Goal: Obtain resource: Obtain resource

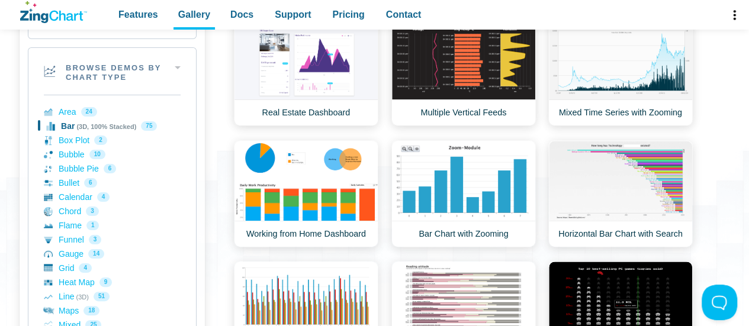
scroll to position [154, 0]
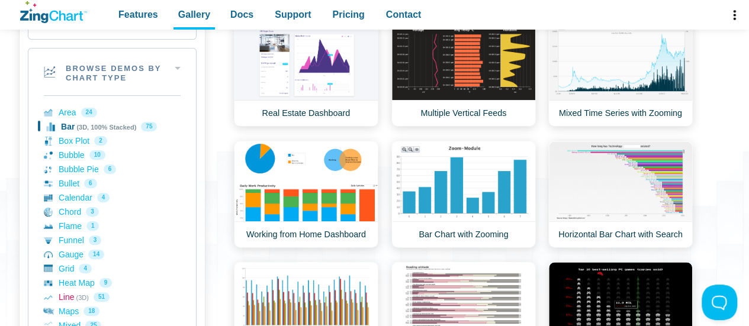
click at [70, 297] on link "Line (3D) 51" at bounding box center [112, 297] width 137 height 14
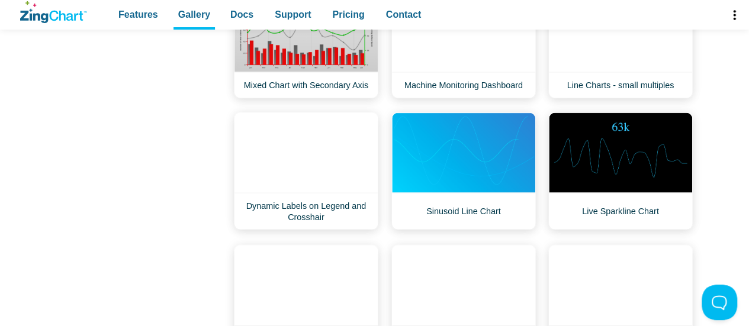
scroll to position [1087, 0]
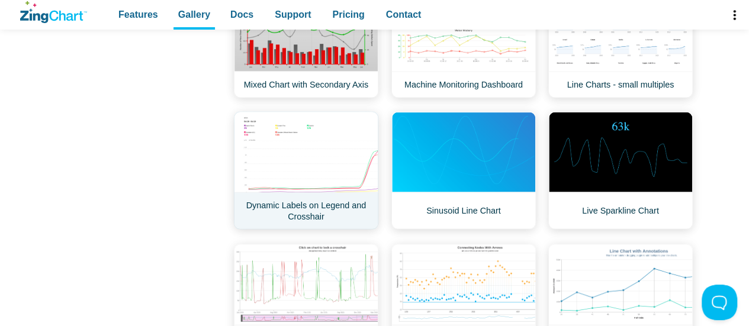
click at [334, 152] on link "Dynamic Labels on Legend and Crosshair" at bounding box center [306, 170] width 144 height 118
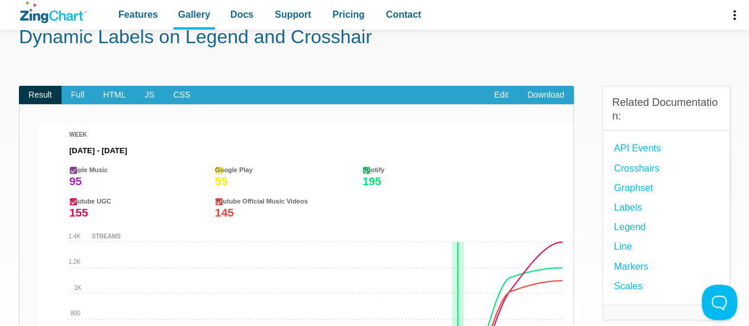
scroll to position [58, 0]
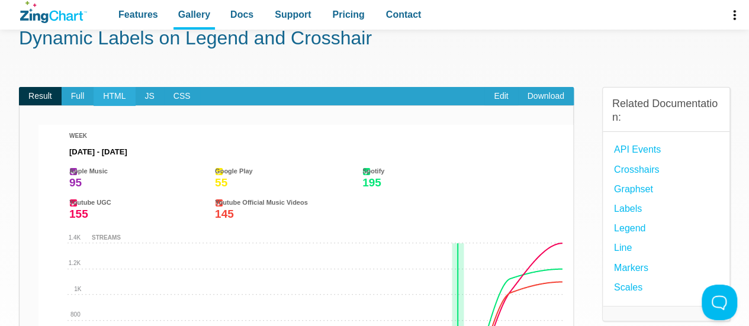
click at [123, 94] on span "HTML" at bounding box center [114, 96] width 41 height 19
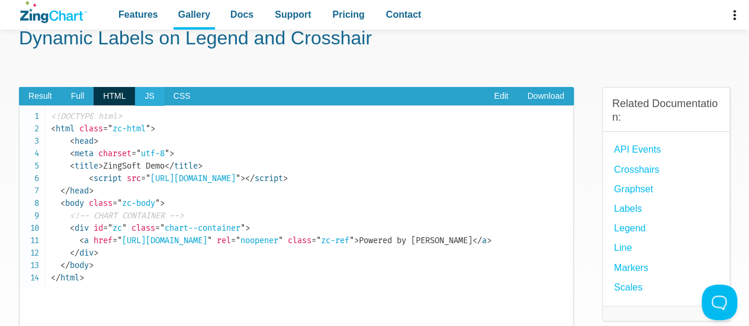
click at [152, 88] on span "JS" at bounding box center [149, 96] width 28 height 19
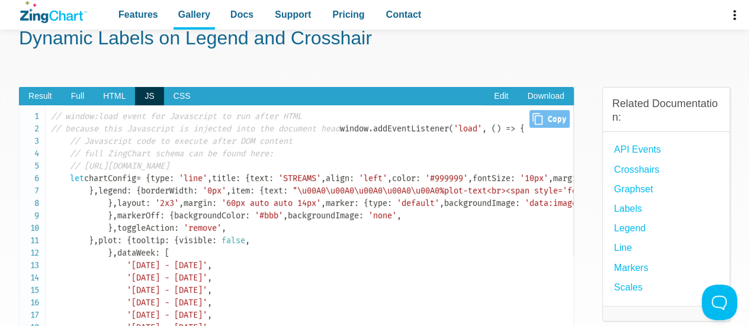
drag, startPoint x: 69, startPoint y: 193, endPoint x: 102, endPoint y: 215, distance: 39.2
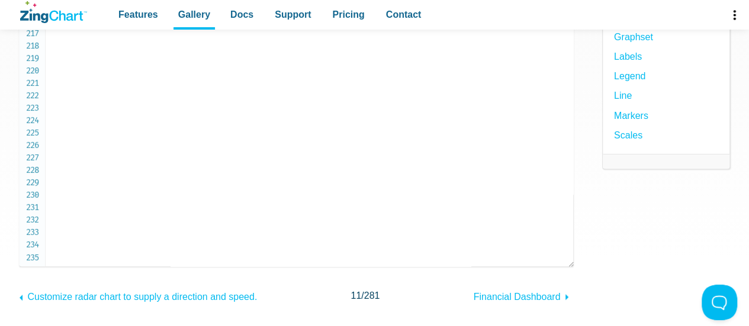
scroll to position [210, 0]
copy code "let chartConfig = { type : 'line' , title : { text : 'STREAMS' , align : 'left'…"
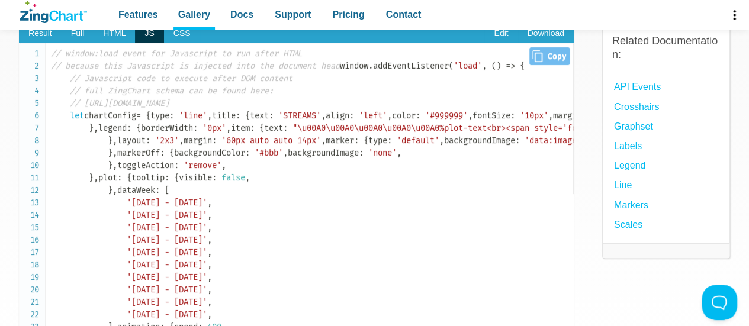
scroll to position [112, 0]
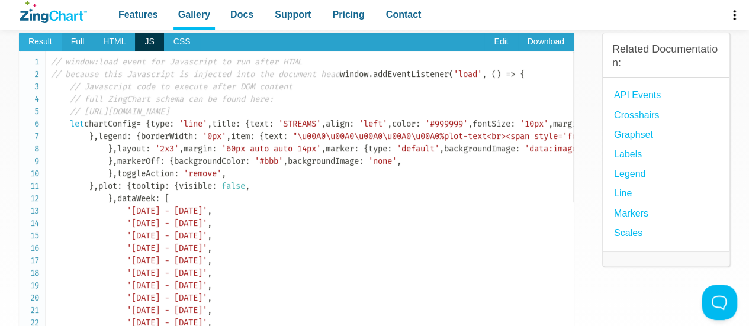
click at [47, 34] on span "Result" at bounding box center [40, 42] width 43 height 19
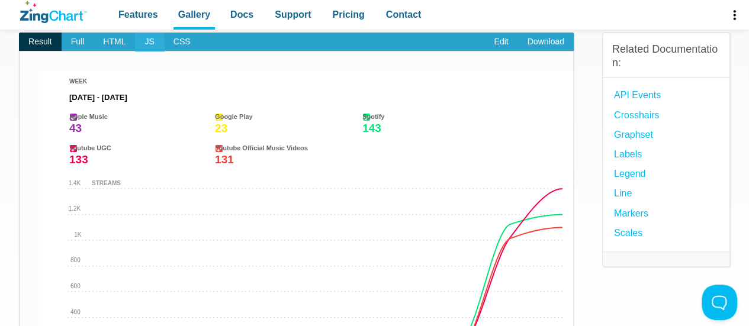
click at [154, 37] on span "JS" at bounding box center [149, 42] width 28 height 19
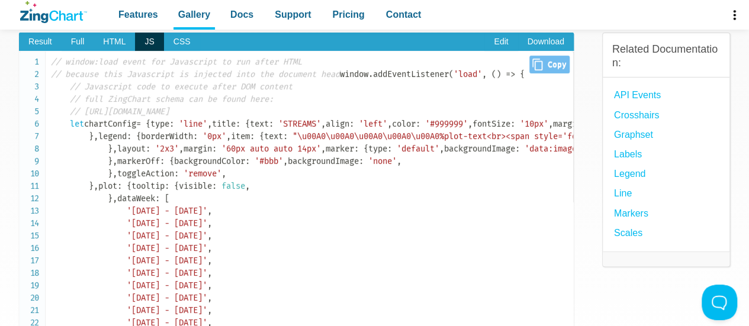
click at [539, 60] on span "Close Copy" at bounding box center [549, 65] width 40 height 18
type input "// window:load event for Javascript to run after HTML// because this Javascript…"
drag, startPoint x: 69, startPoint y: 135, endPoint x: 130, endPoint y: 168, distance: 69.4
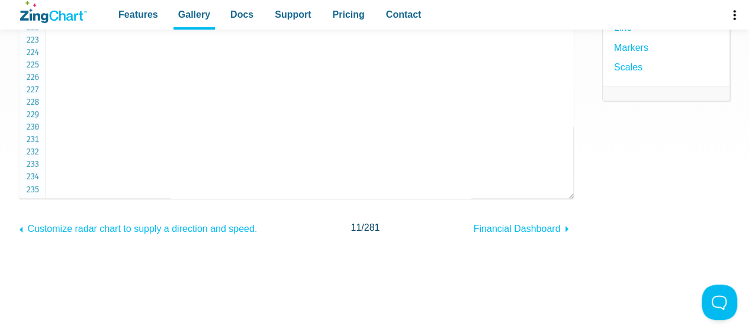
scroll to position [279, 0]
copy code "let chartConfig = { type : 'line' , title : { text : 'STREAMS' , align : 'left'…"
